Goal: Task Accomplishment & Management: Manage account settings

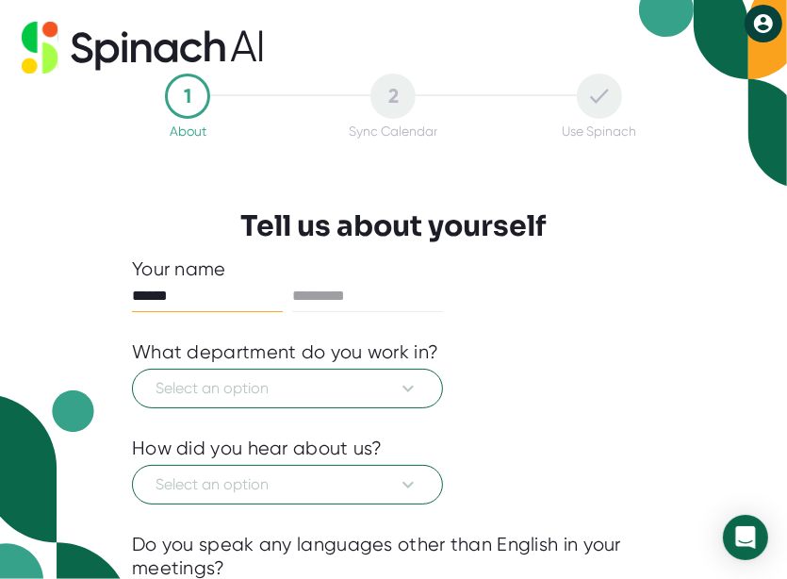
type input "******"
type input "*******"
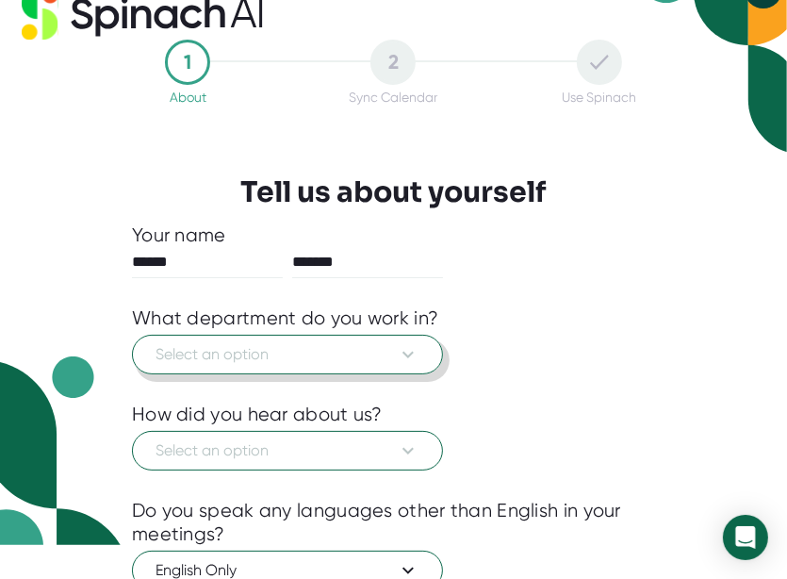
scroll to position [38, 0]
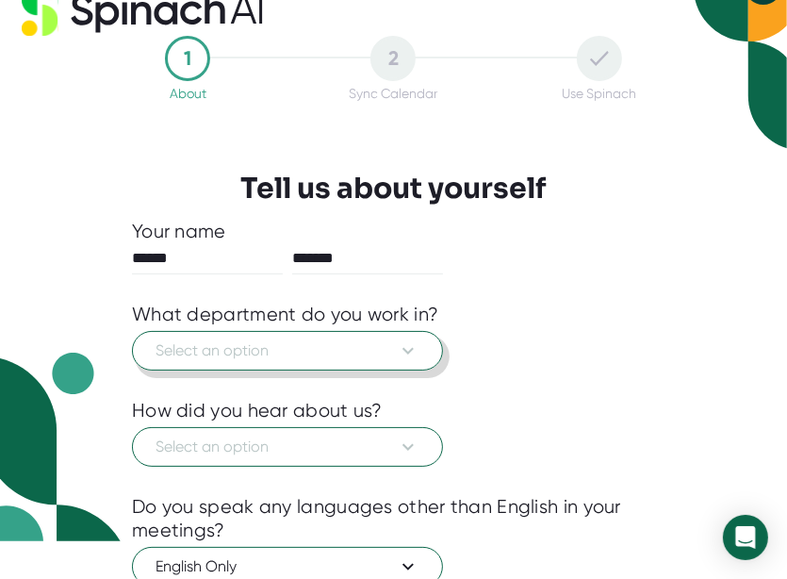
click at [397, 337] on button "Select an option" at bounding box center [287, 351] width 311 height 40
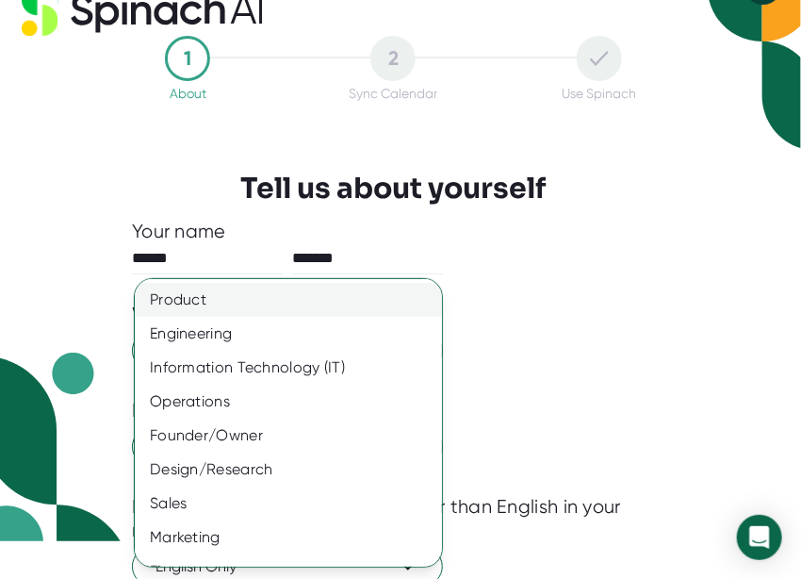
click at [312, 308] on div "Product" at bounding box center [295, 300] width 321 height 34
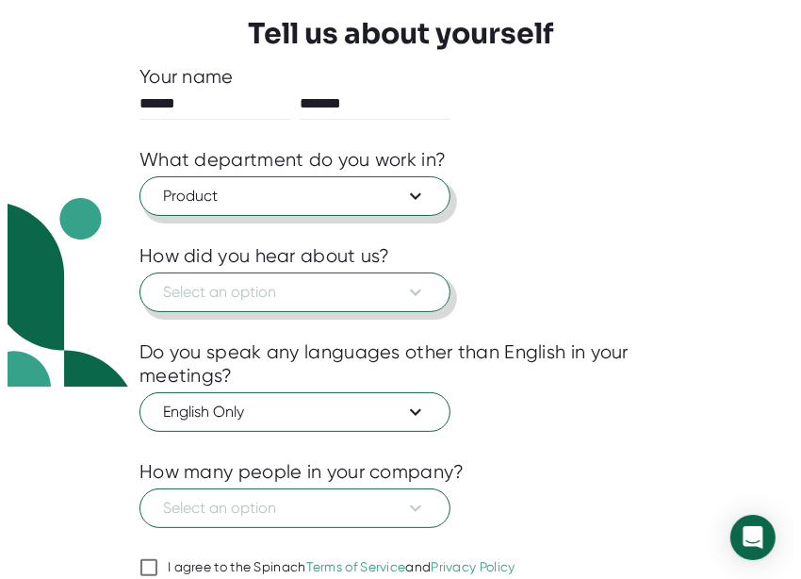
scroll to position [270, 0]
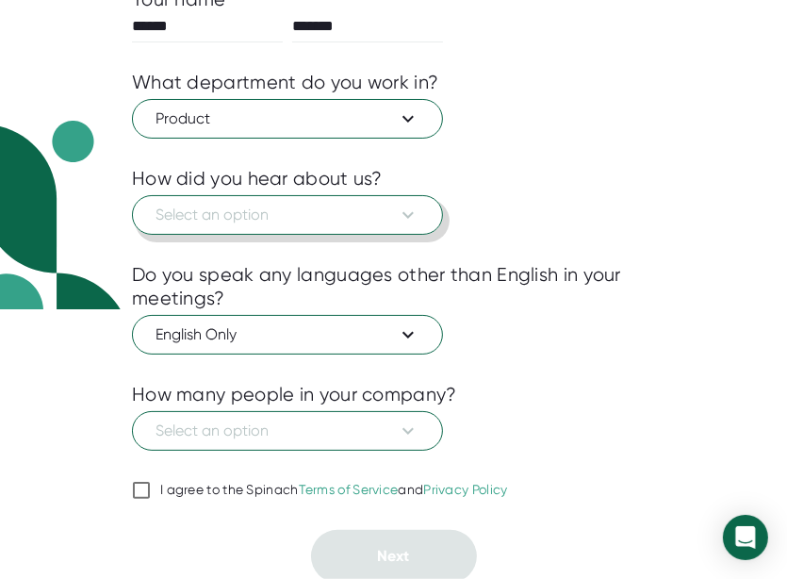
click at [241, 211] on span "Select an option" at bounding box center [288, 215] width 264 height 23
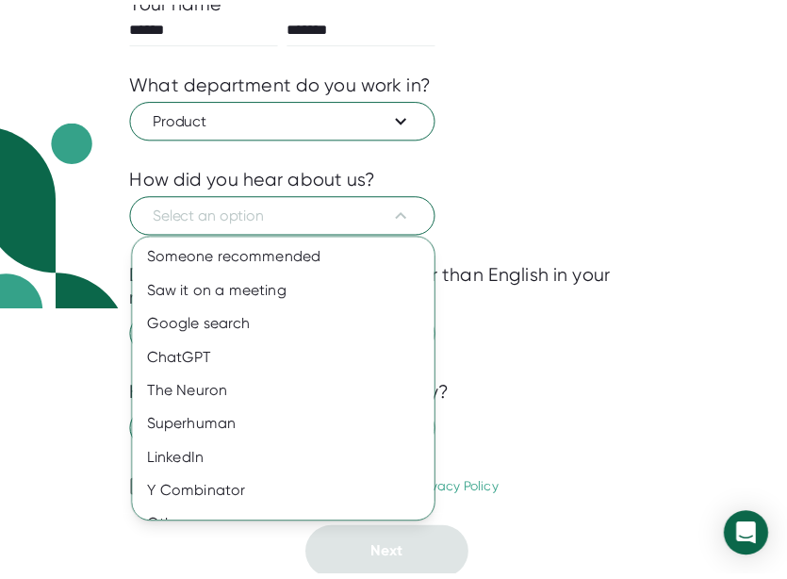
scroll to position [25, 0]
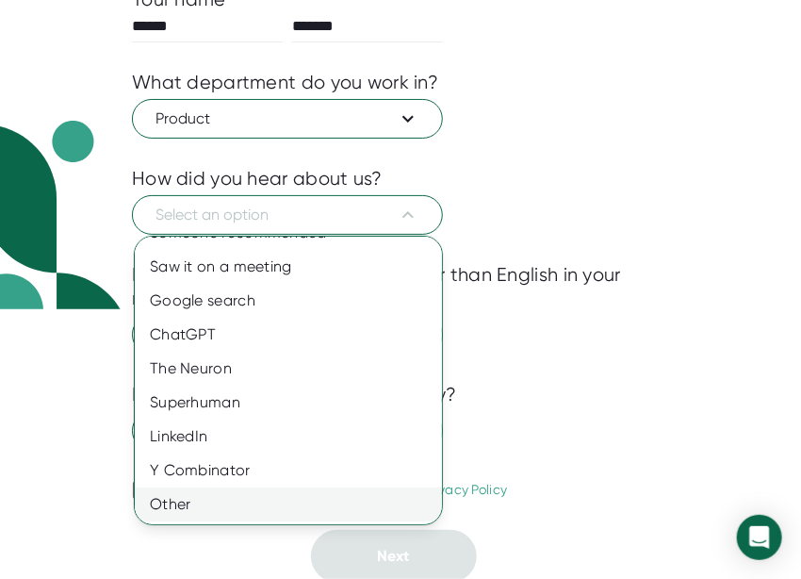
click at [187, 514] on div "Other" at bounding box center [295, 504] width 321 height 34
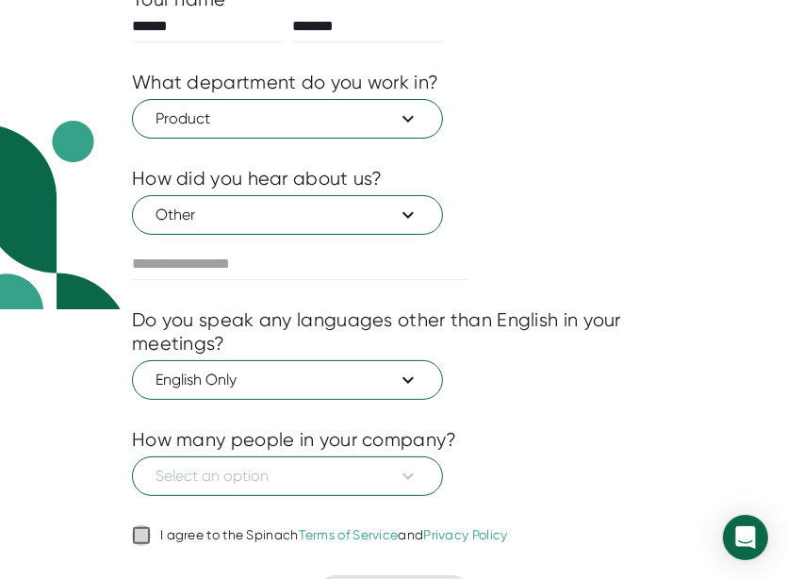
click at [142, 529] on input "I agree to the Spinach Terms of Service and Privacy Policy" at bounding box center [141, 535] width 19 height 23
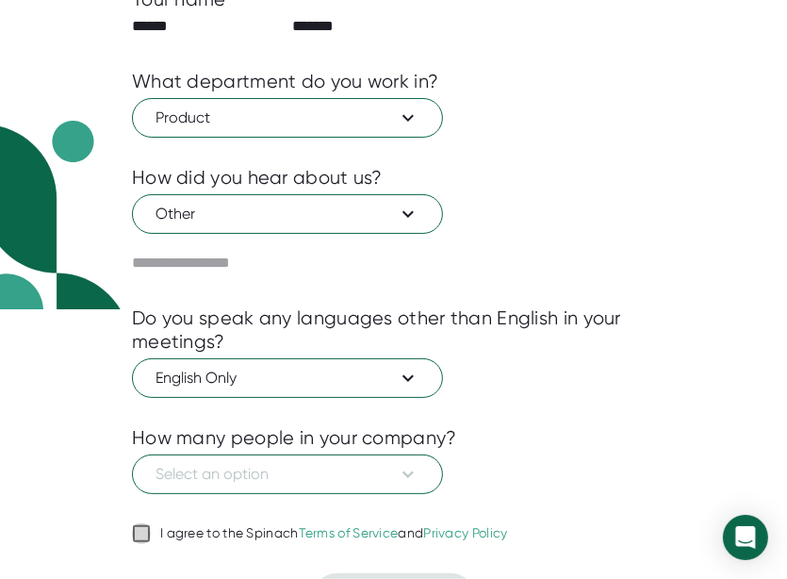
checkbox input "true"
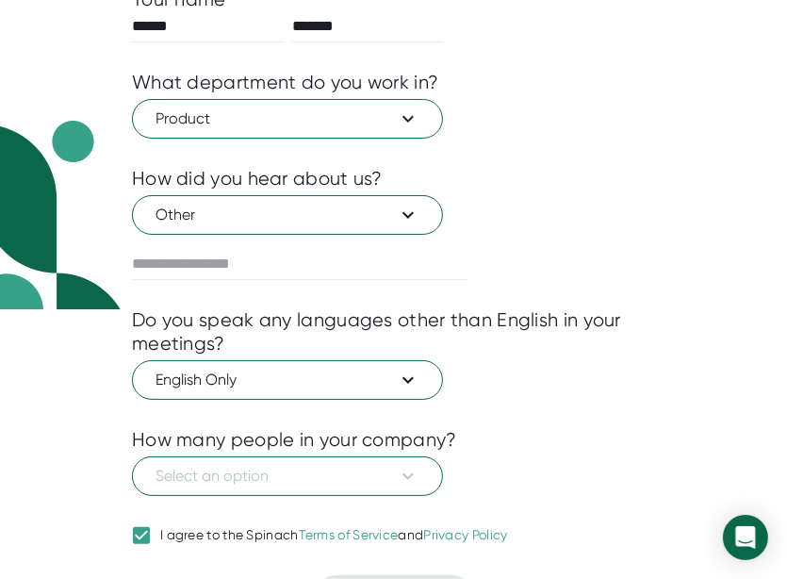
scroll to position [315, 0]
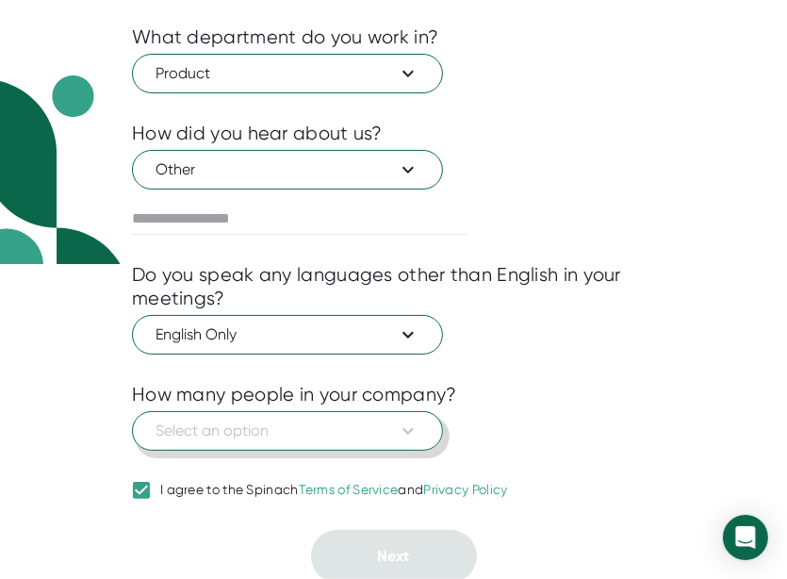
click at [318, 423] on span "Select an option" at bounding box center [288, 431] width 264 height 23
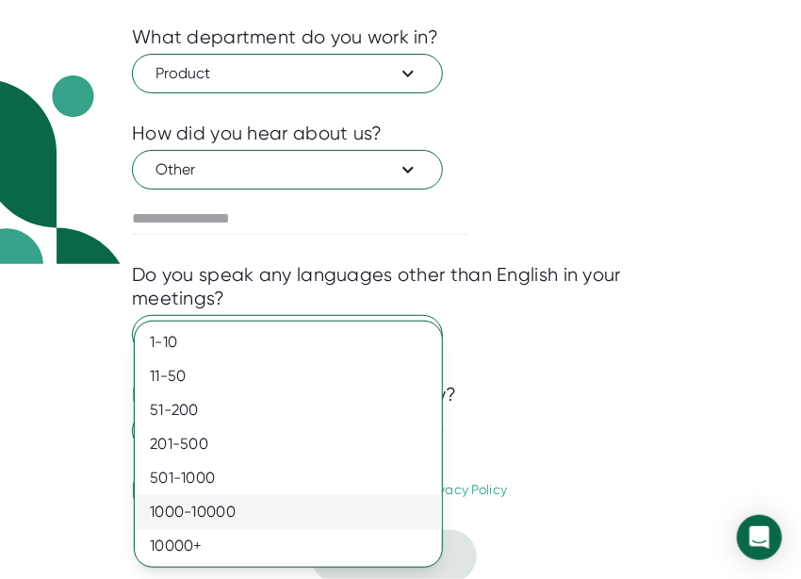
click at [250, 509] on div "1000-10000" at bounding box center [288, 512] width 307 height 34
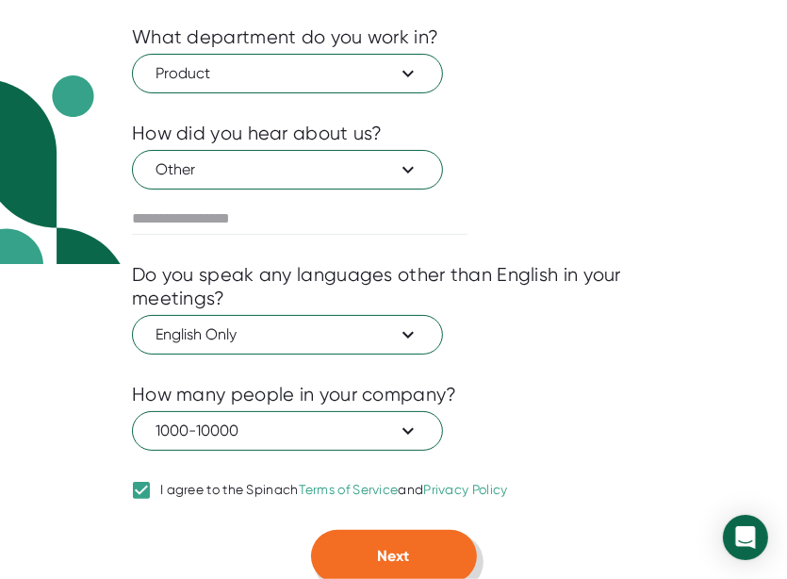
click at [392, 541] on button "Next" at bounding box center [394, 556] width 166 height 53
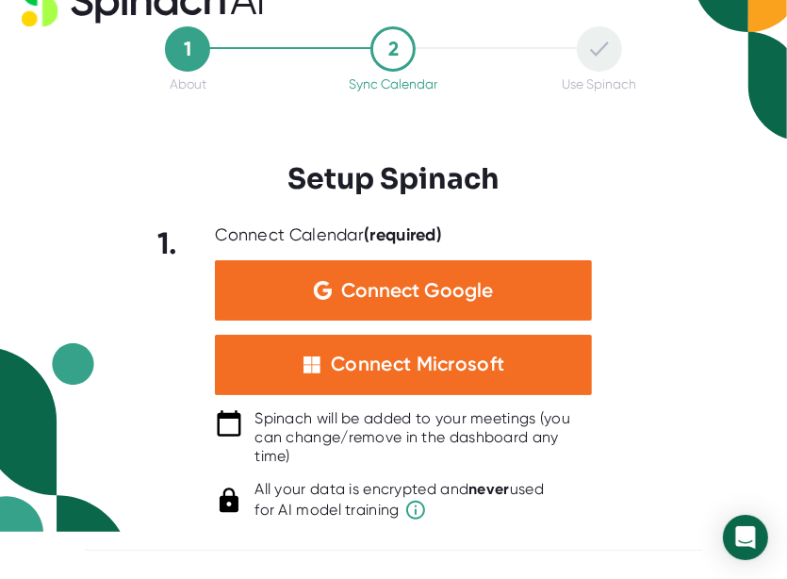
scroll to position [45, 0]
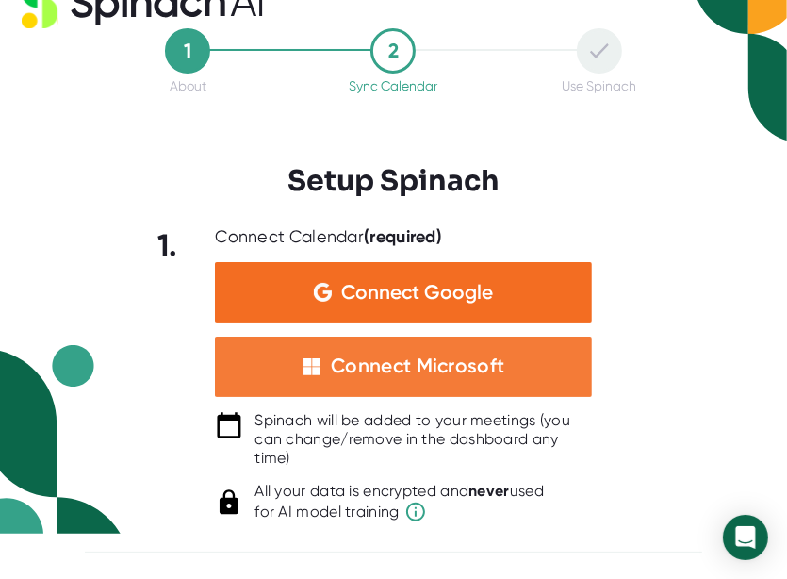
click at [409, 389] on div "Connect Microsoft" at bounding box center [403, 367] width 377 height 60
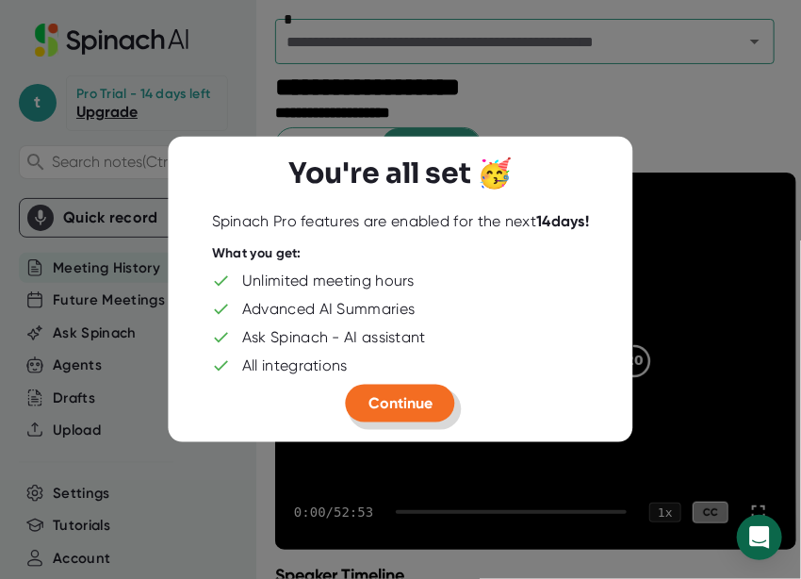
click at [410, 404] on span "Continue" at bounding box center [401, 403] width 64 height 18
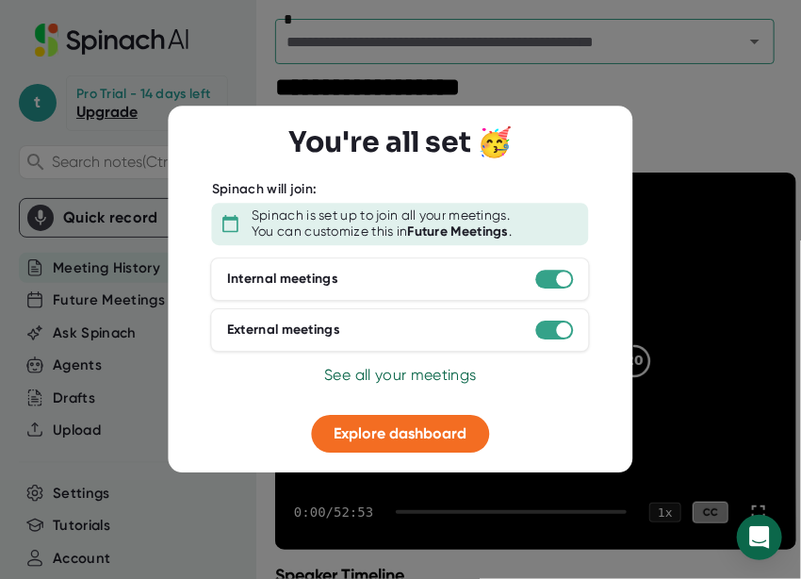
click at [453, 367] on span "See all your meetings" at bounding box center [400, 375] width 152 height 18
